Goal: Transaction & Acquisition: Download file/media

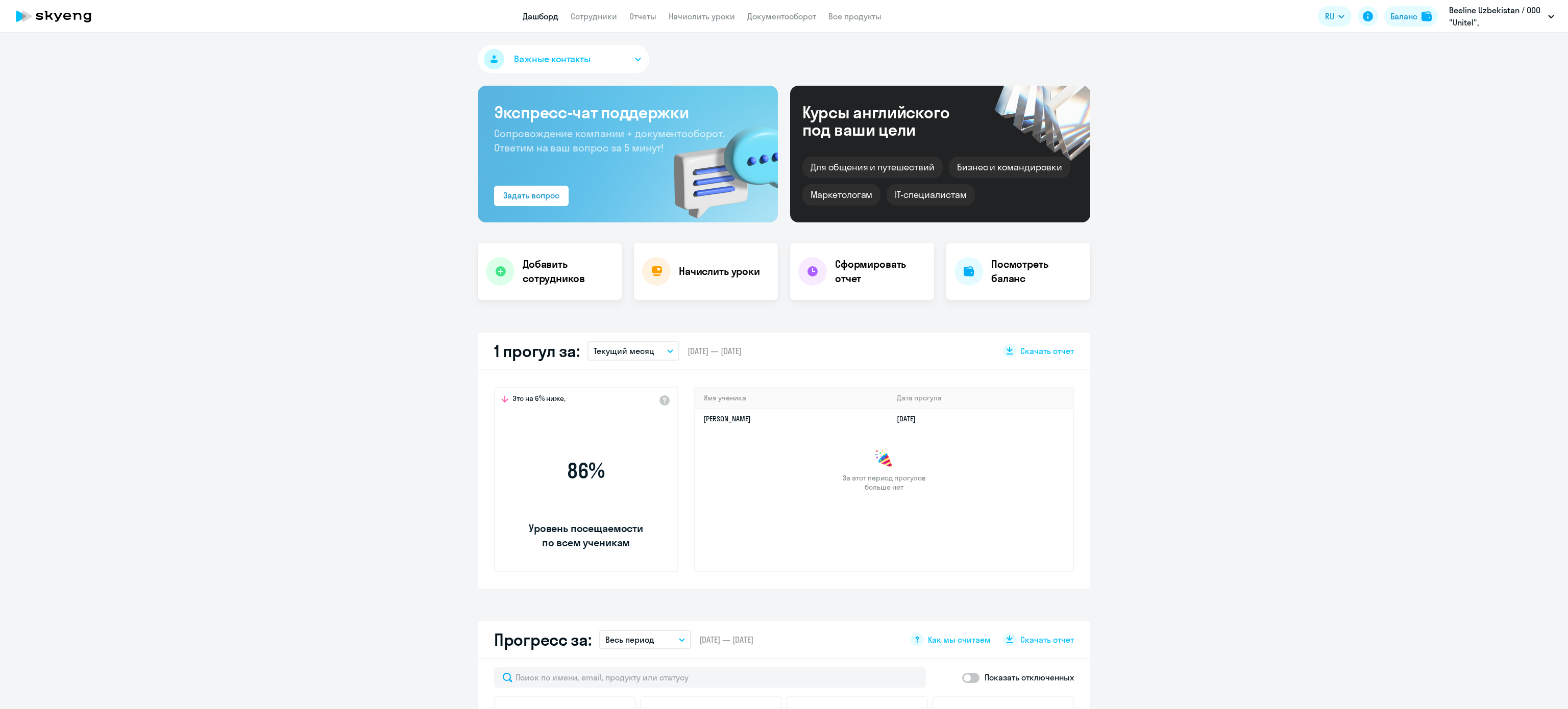
select select "30"
click at [633, 12] on link "Отчеты" at bounding box center [643, 16] width 27 height 10
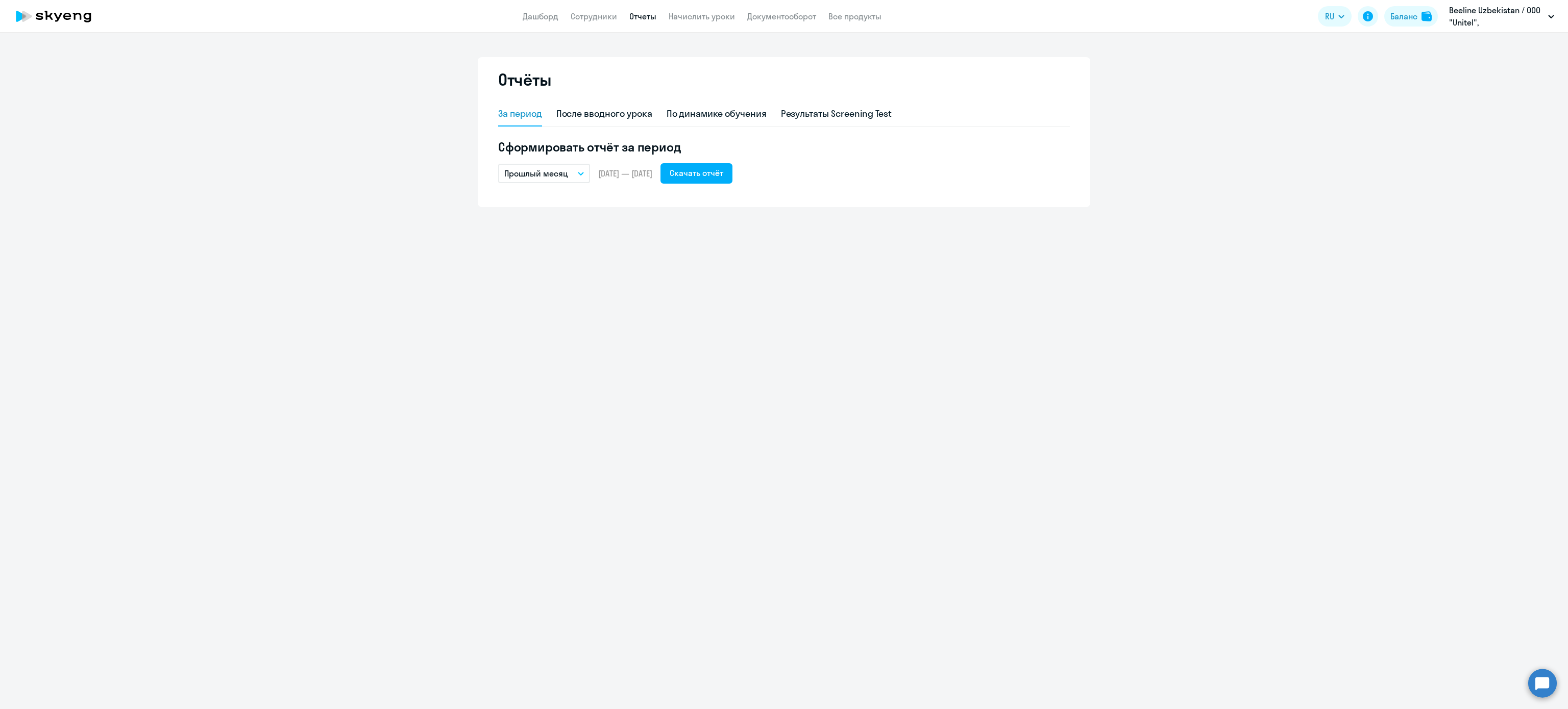
click at [519, 179] on p "Прошлый месяц" at bounding box center [536, 173] width 64 height 12
click at [560, 205] on li "Текущий месяц" at bounding box center [551, 202] width 107 height 25
click at [723, 172] on div "Скачать отчёт" at bounding box center [696, 172] width 53 height 12
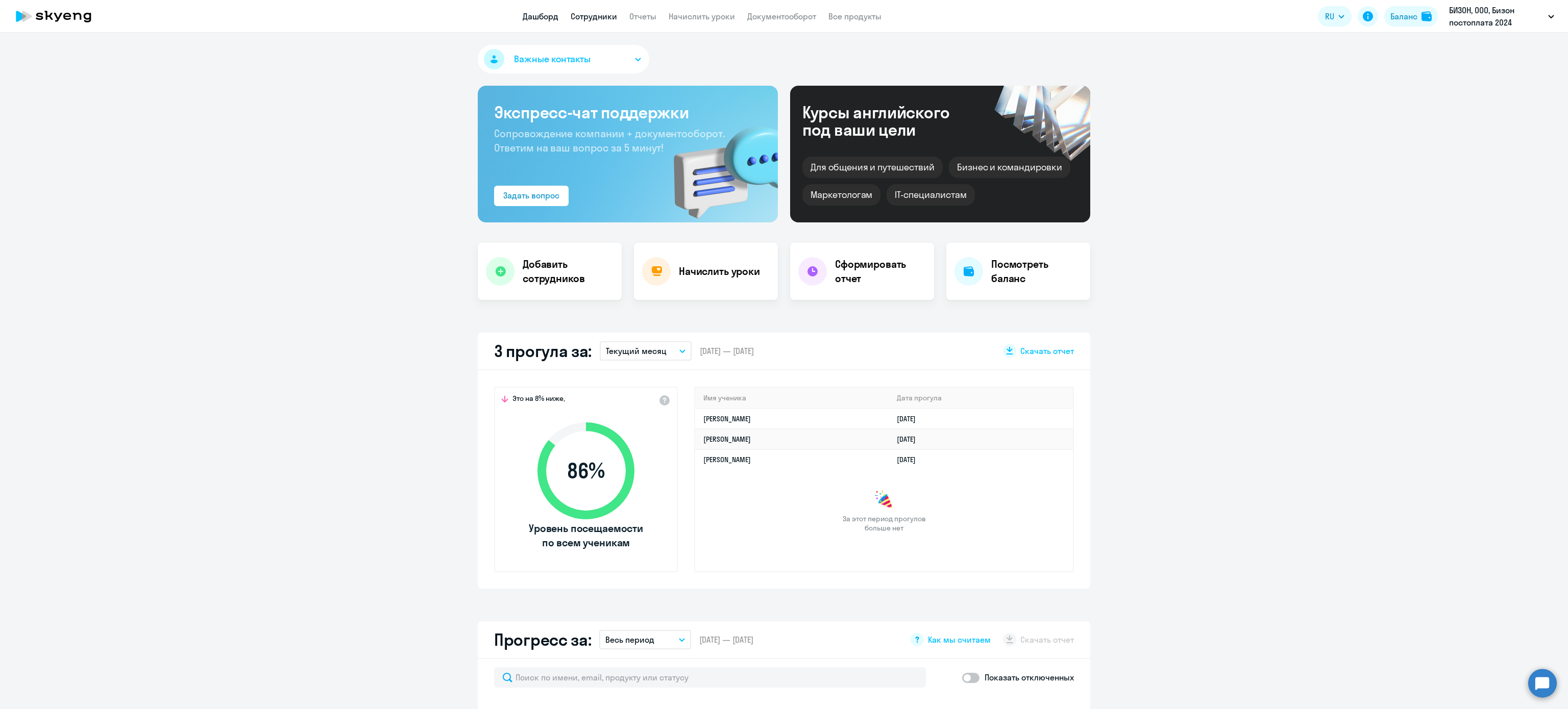
select select "30"
click at [587, 12] on link "Сотрудники" at bounding box center [594, 16] width 46 height 10
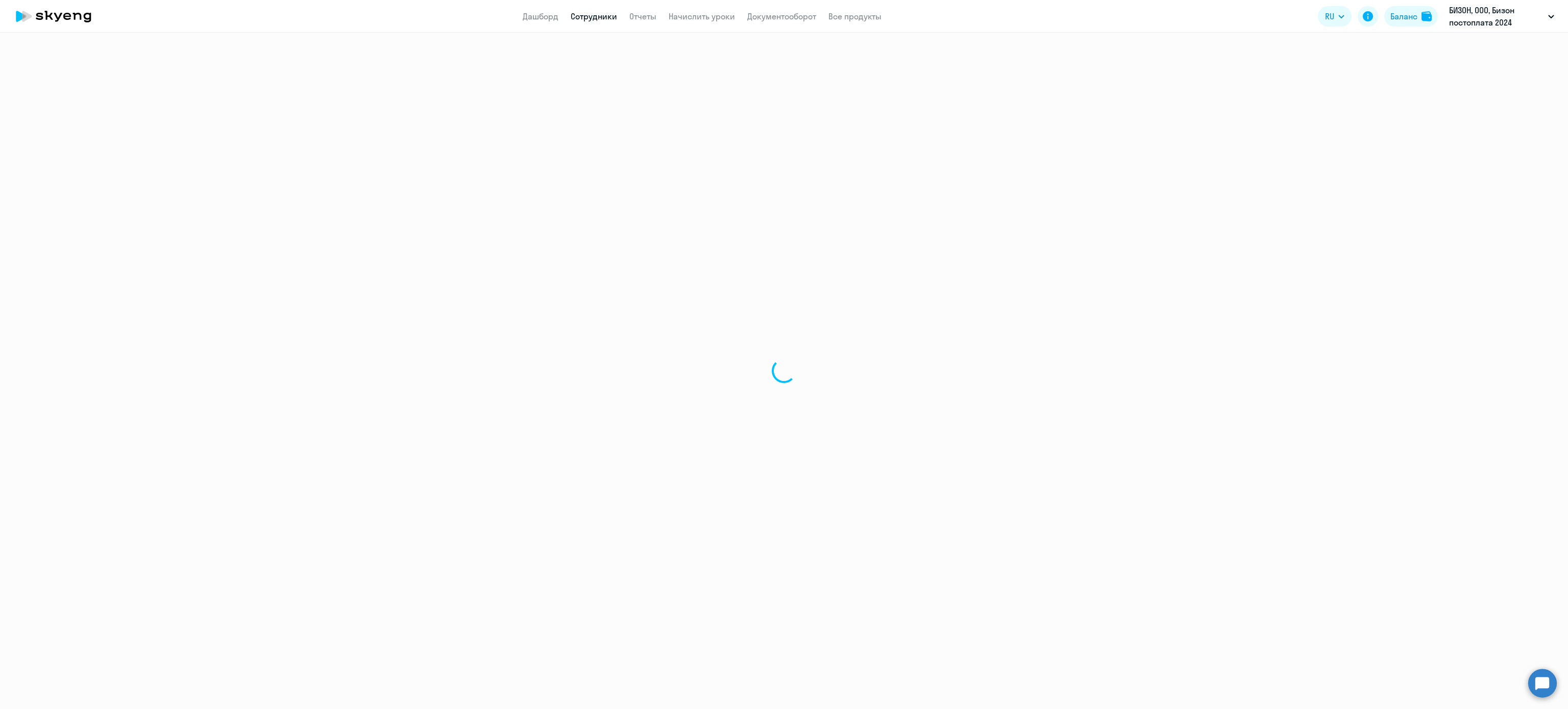
select select "30"
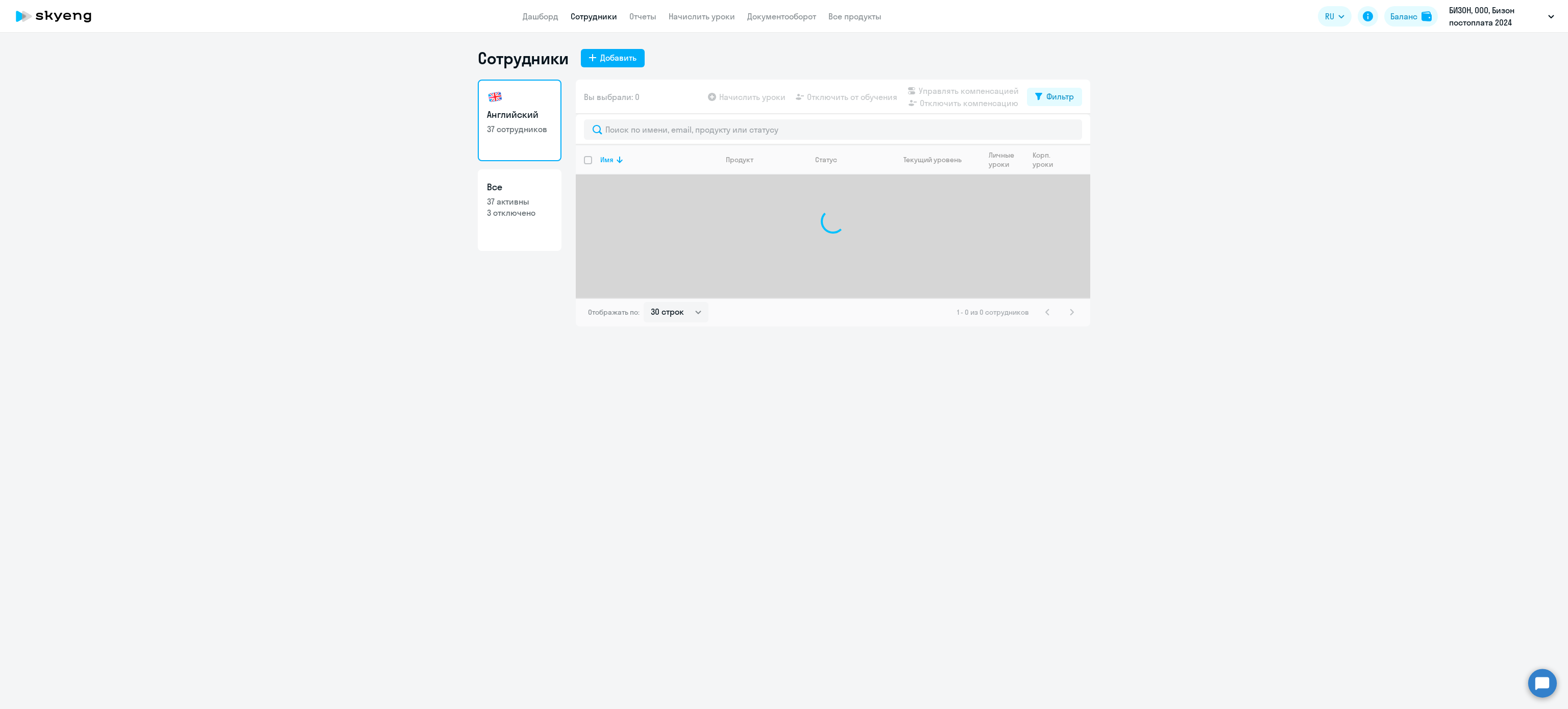
click at [628, 16] on nav "Дашборд Сотрудники Отчеты Начислить уроки Документооборот Все продукты" at bounding box center [702, 17] width 359 height 13
click at [632, 13] on link "Отчеты" at bounding box center [643, 16] width 27 height 10
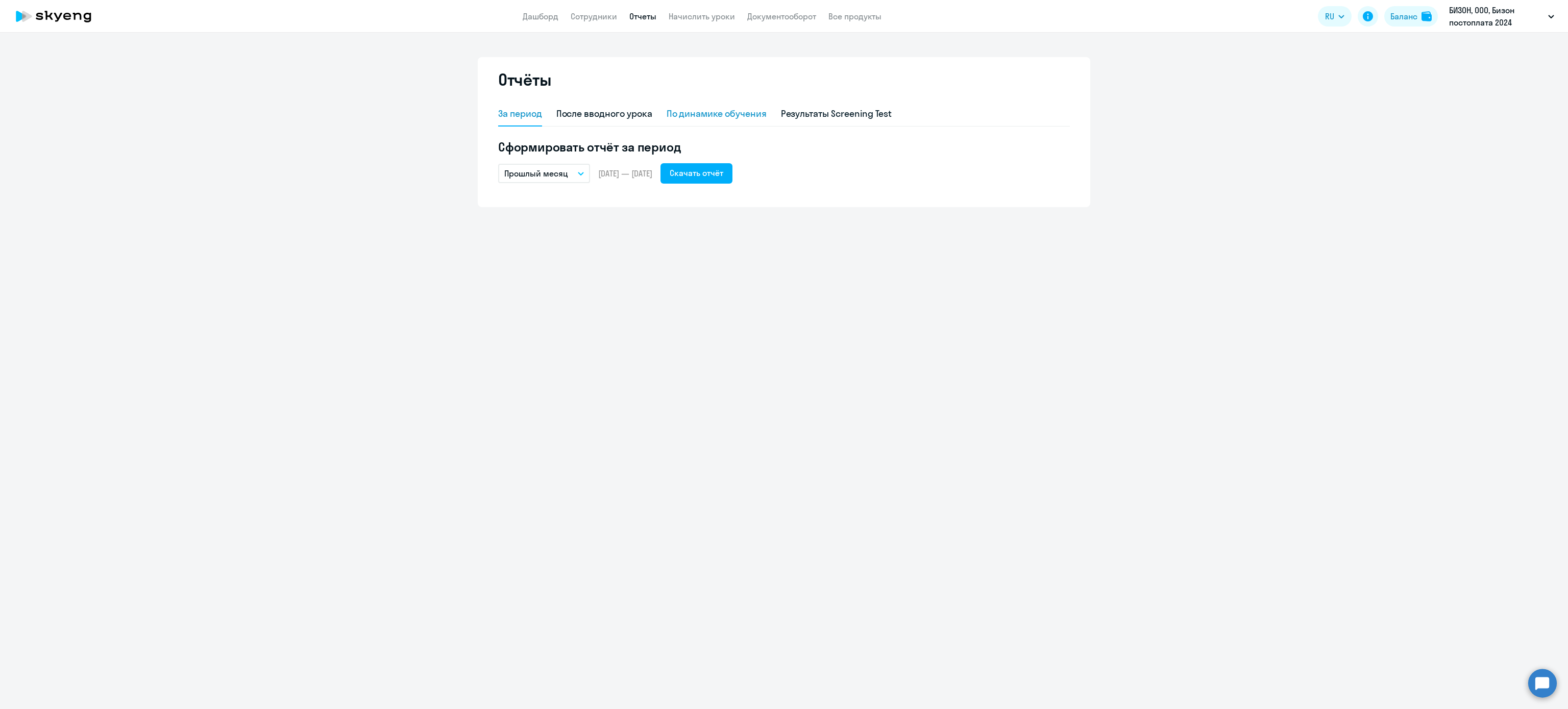
click at [733, 114] on div "По динамике обучения" at bounding box center [717, 114] width 100 height 13
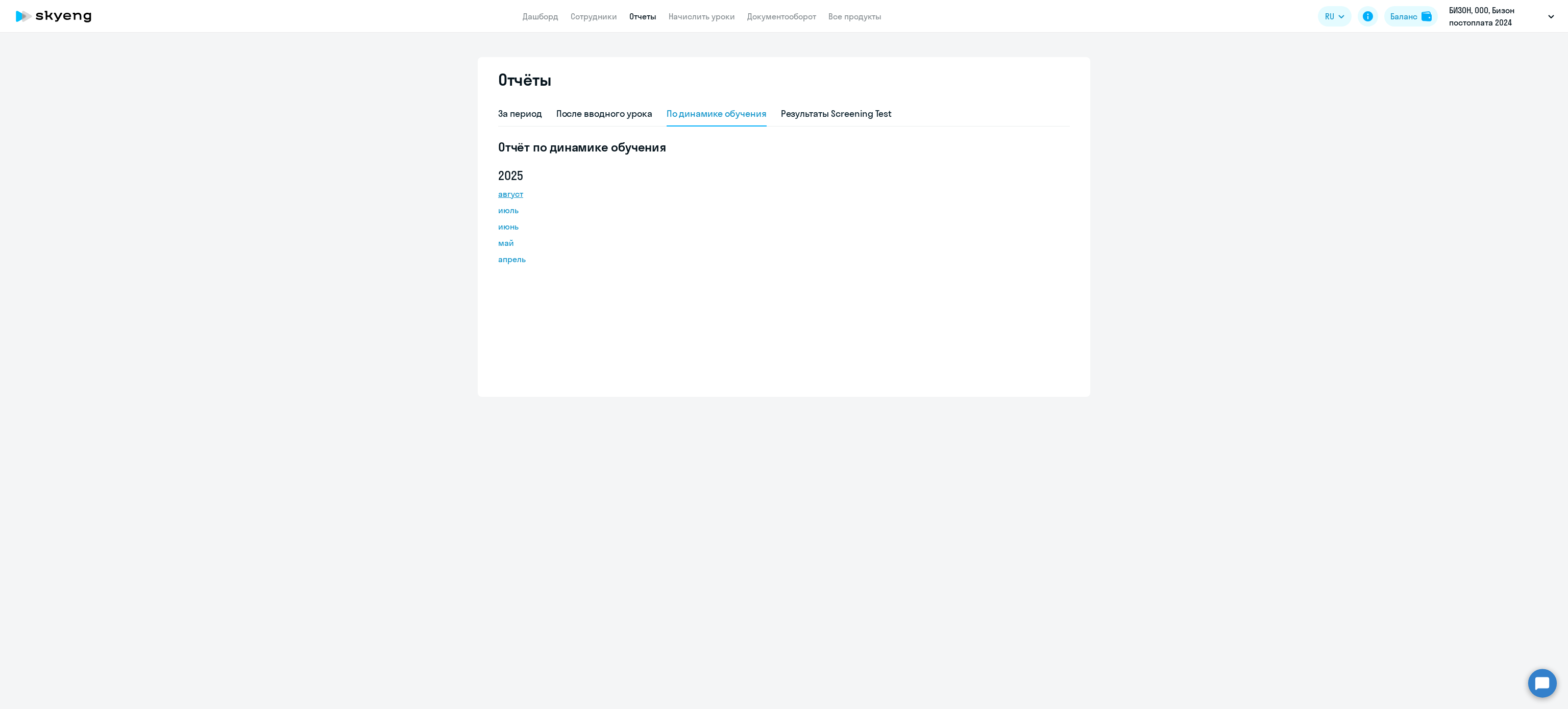
click at [519, 195] on link "август" at bounding box center [543, 194] width 92 height 12
click at [526, 105] on div "За период" at bounding box center [519, 114] width 44 height 25
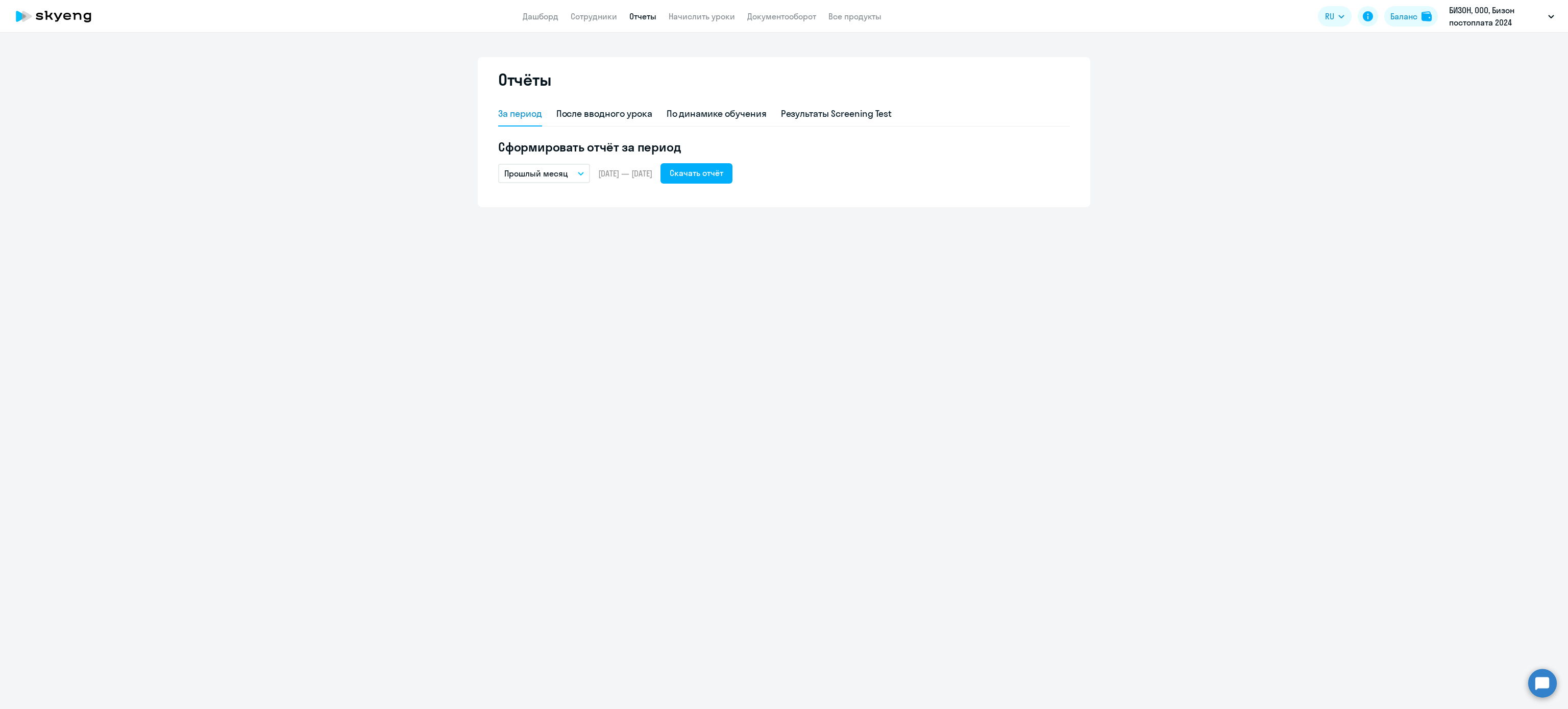
click at [588, 5] on app-header "Дашборд Сотрудники Отчеты Начислить уроки Документооборот Все продукты Дашборд …" at bounding box center [784, 16] width 1568 height 33
click at [588, 13] on link "Сотрудники" at bounding box center [594, 16] width 46 height 10
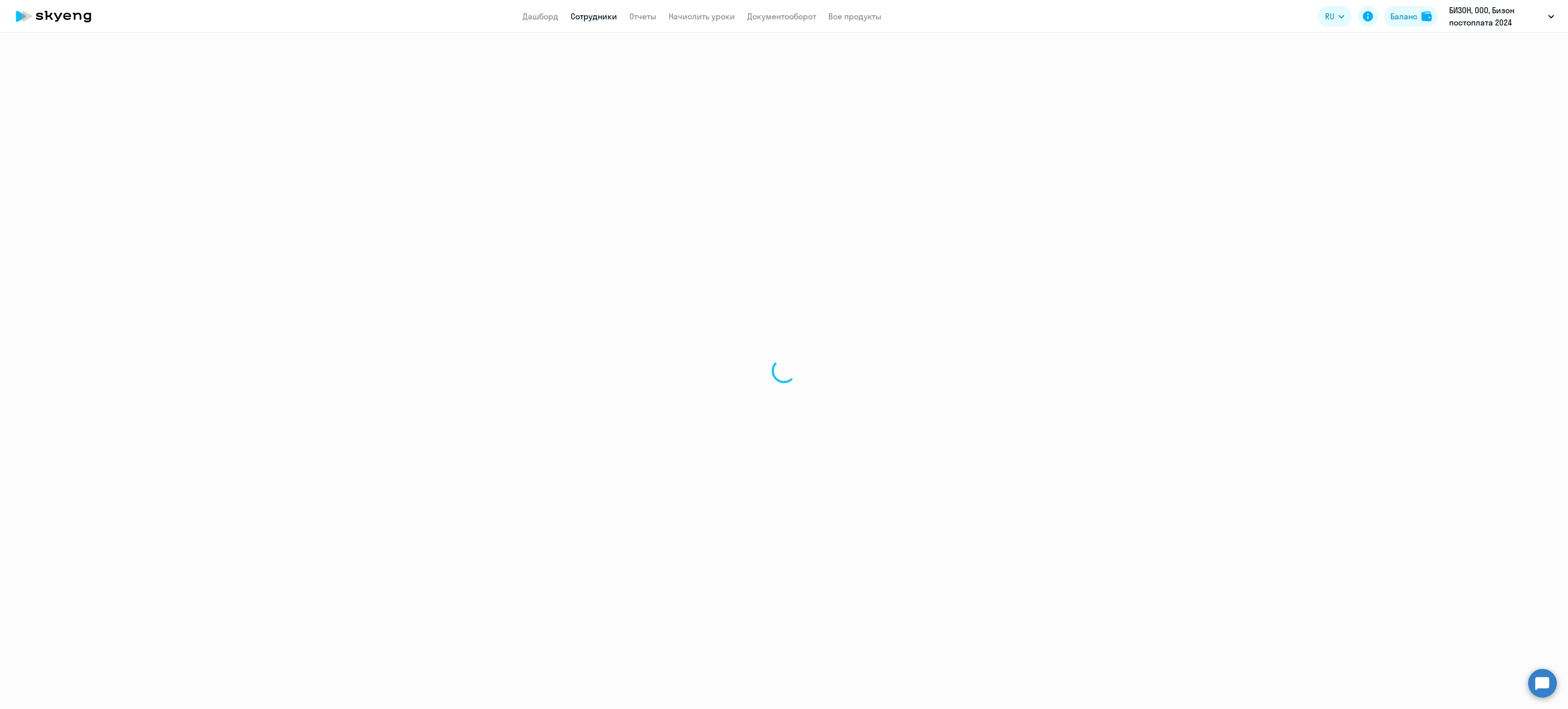
select select "30"
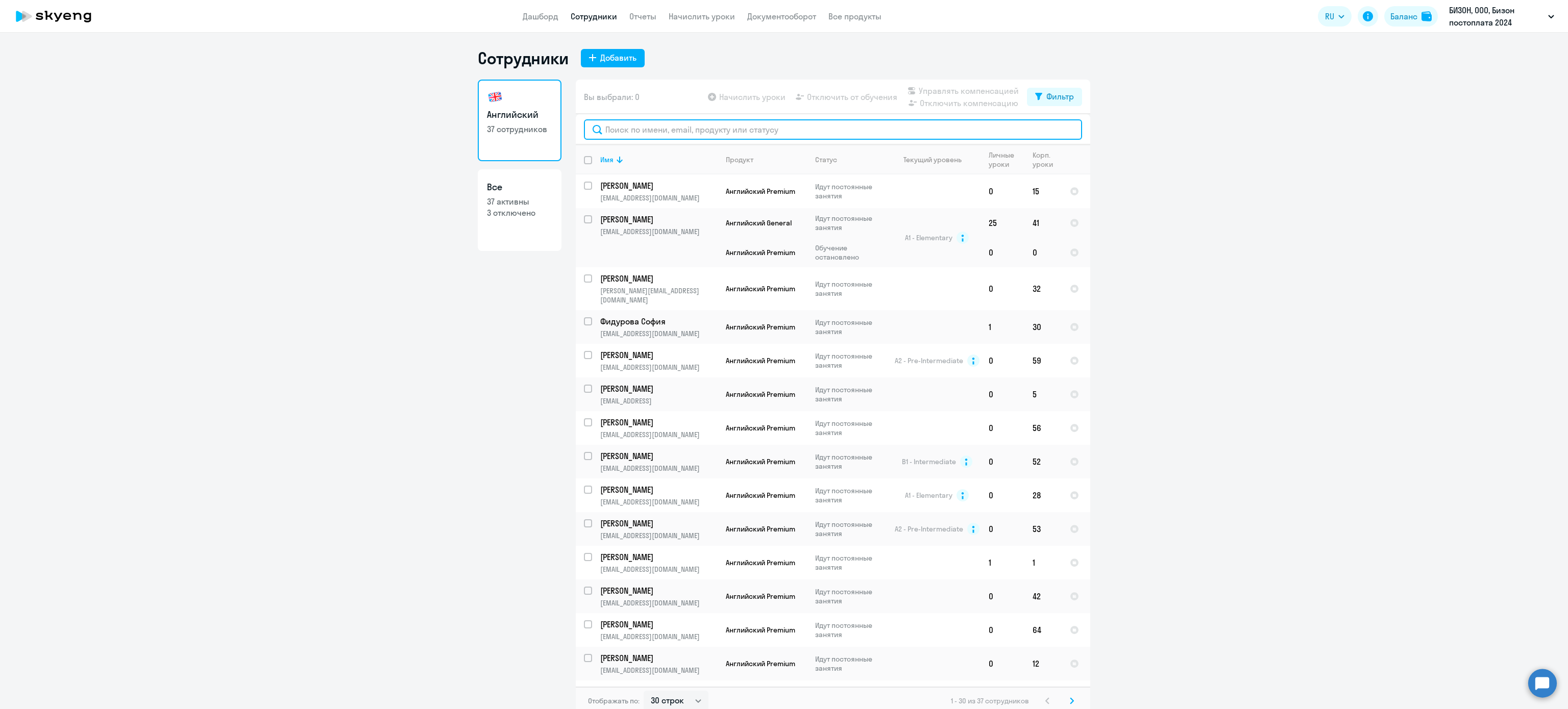
click at [682, 124] on input "text" at bounding box center [832, 129] width 498 height 20
paste input "Гузикова"
type input "Гузикова"
